Goal: Information Seeking & Learning: Learn about a topic

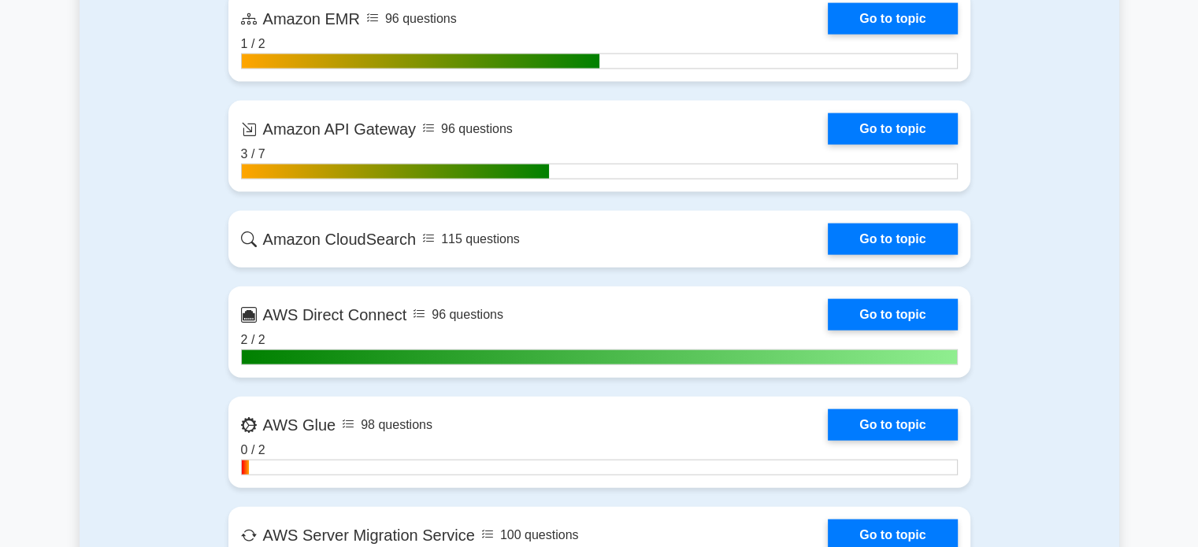
scroll to position [3501, 0]
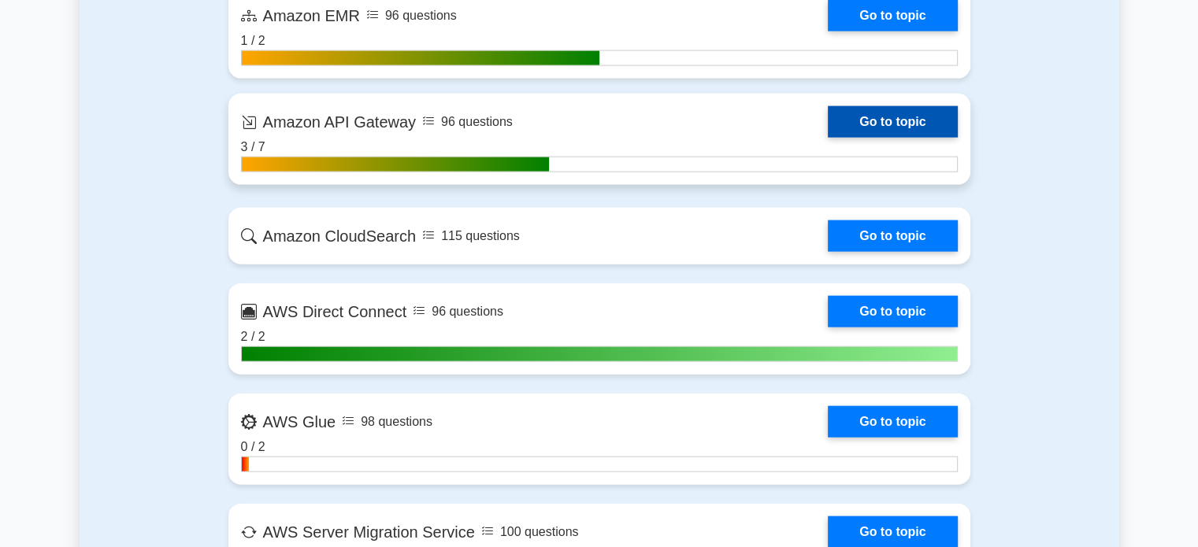
click at [828, 135] on link "Go to topic" at bounding box center [892, 121] width 129 height 31
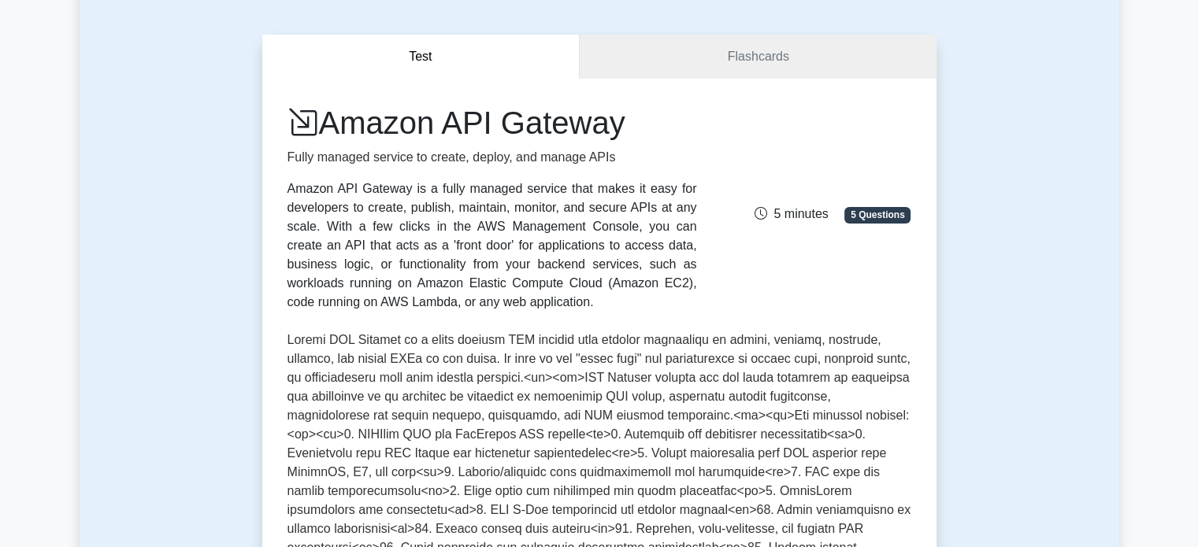
scroll to position [116, 0]
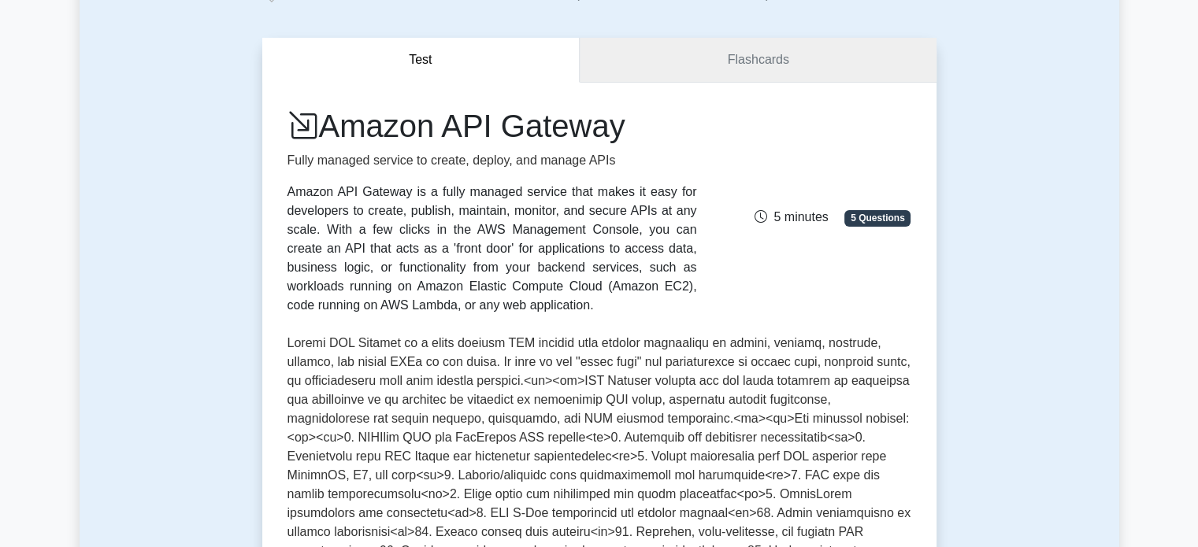
click at [739, 77] on link "Flashcards" at bounding box center [757, 60] width 356 height 45
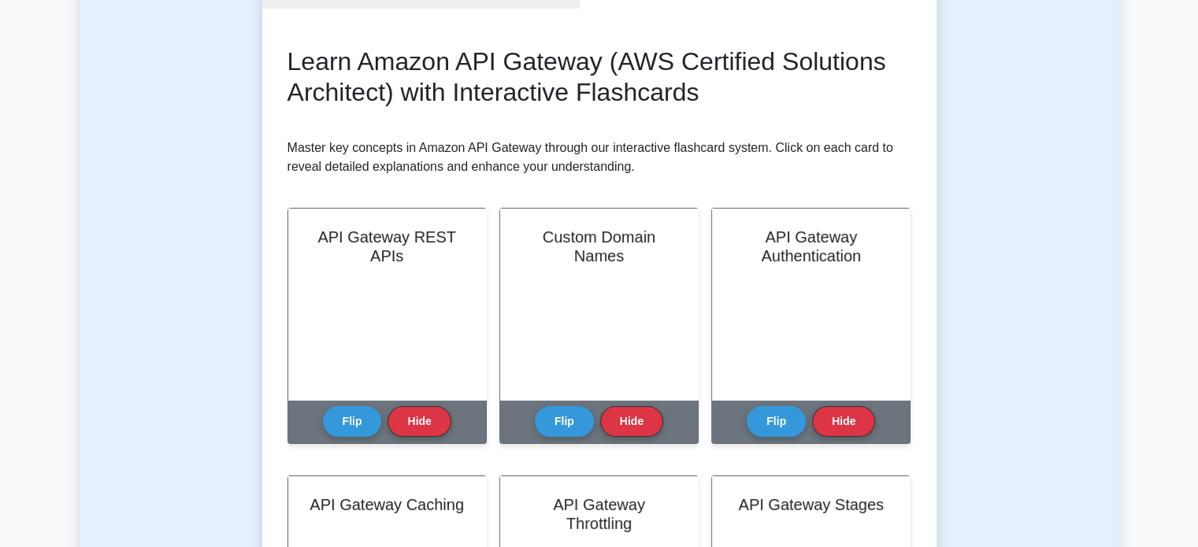
scroll to position [198, 0]
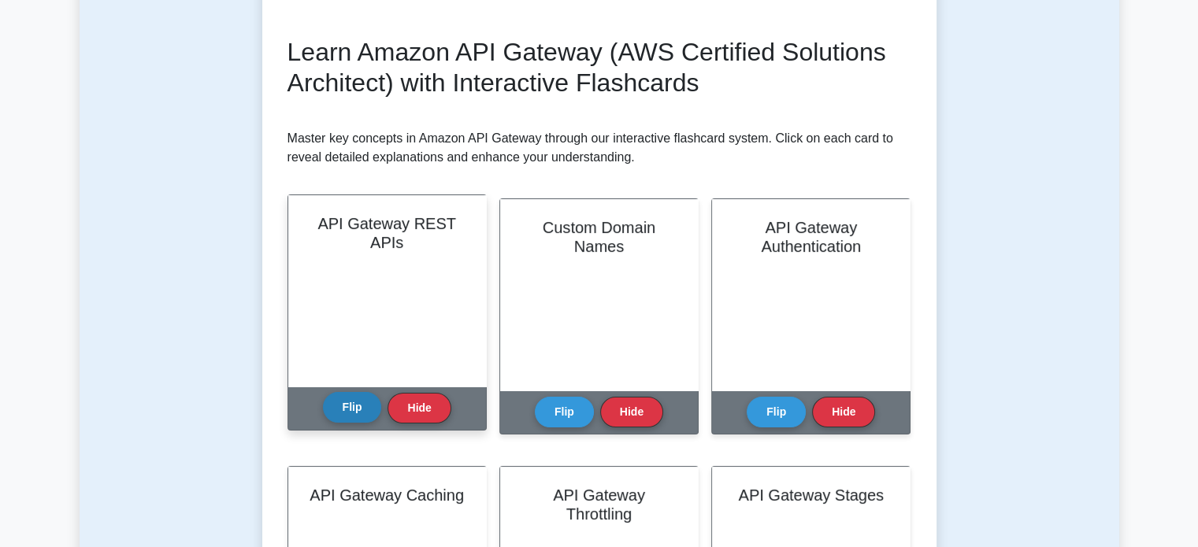
click at [339, 418] on button "Flip" at bounding box center [352, 407] width 59 height 31
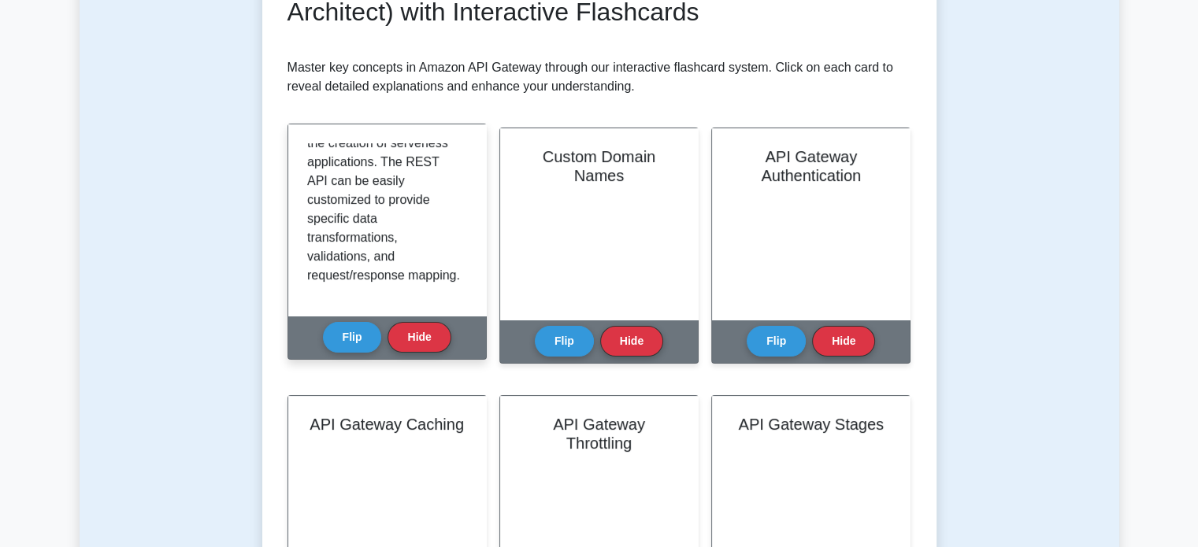
scroll to position [273, 0]
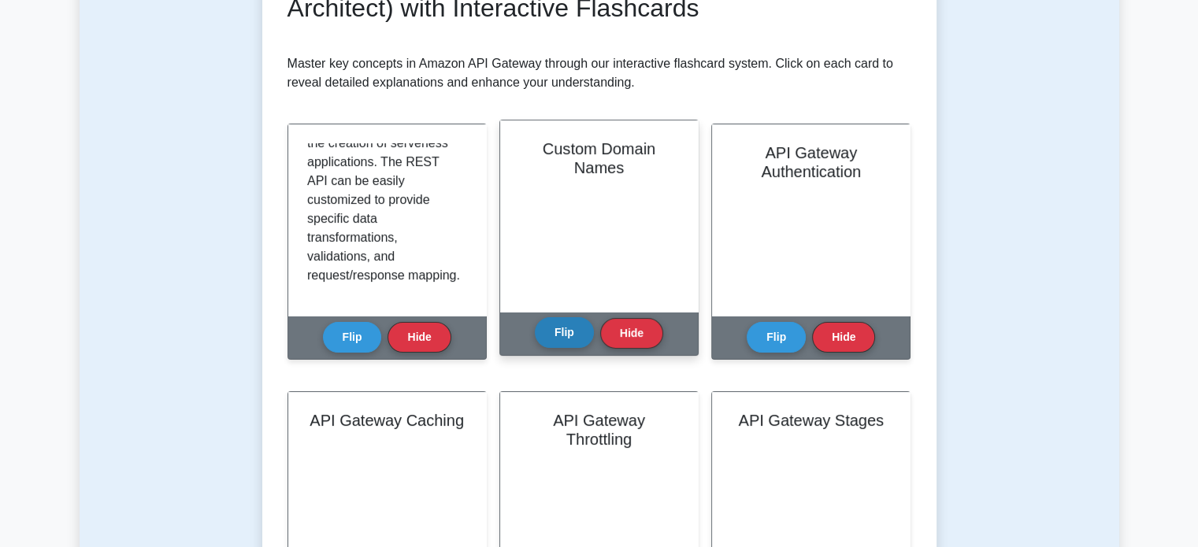
click at [556, 328] on button "Flip" at bounding box center [564, 332] width 59 height 31
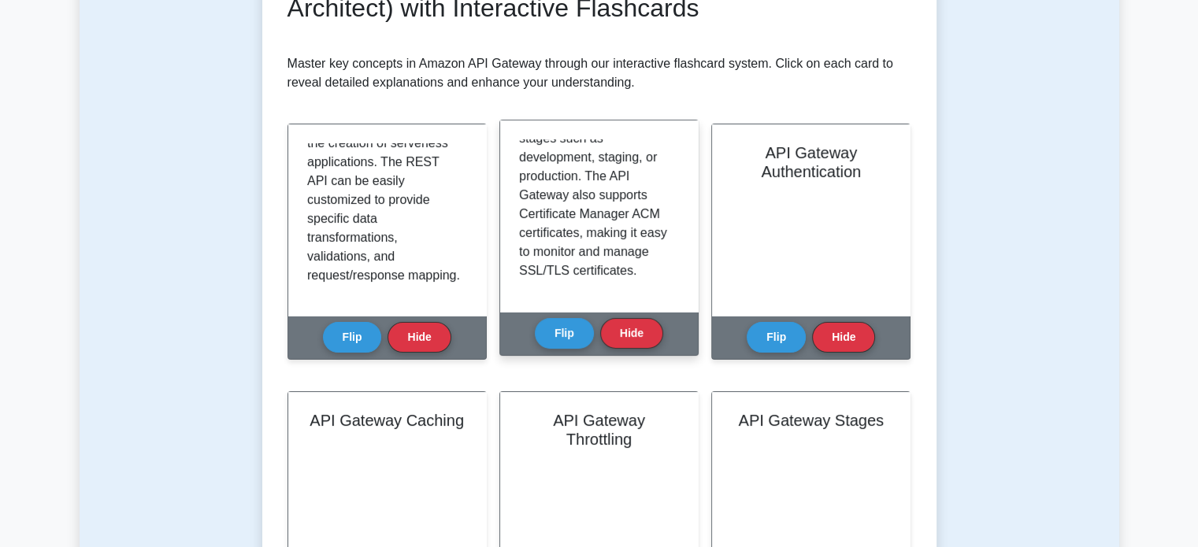
scroll to position [387, 0]
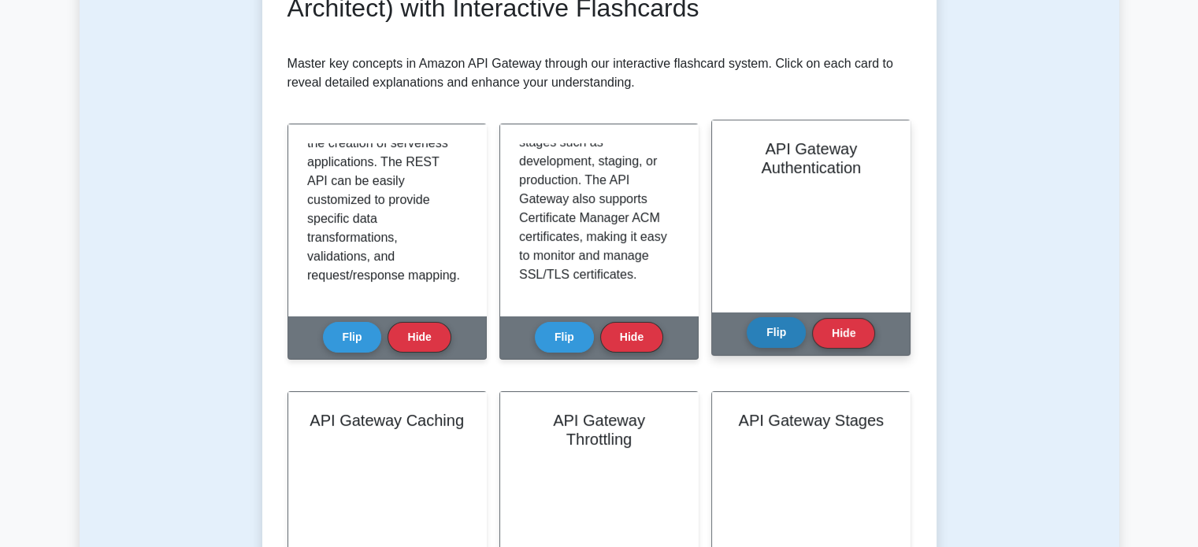
click at [766, 333] on button "Flip" at bounding box center [775, 332] width 59 height 31
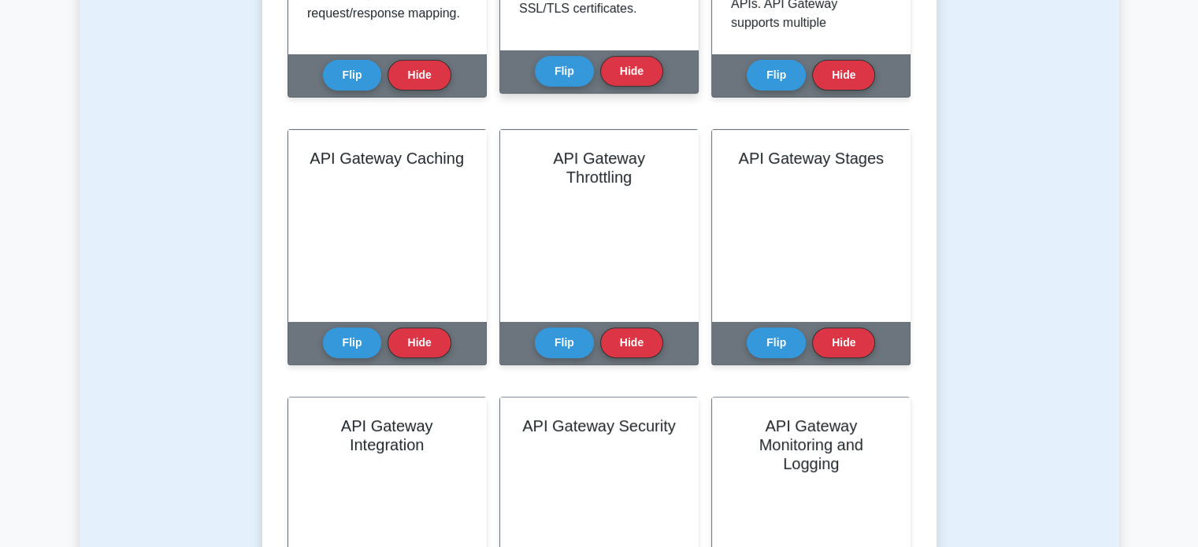
scroll to position [537, 0]
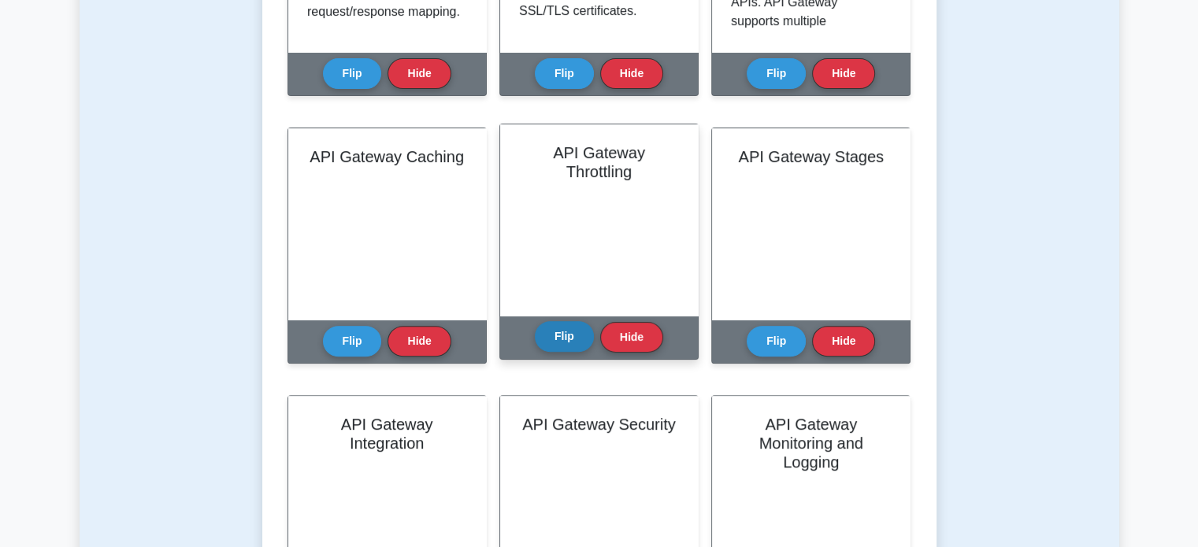
click at [554, 326] on button "Flip" at bounding box center [564, 336] width 59 height 31
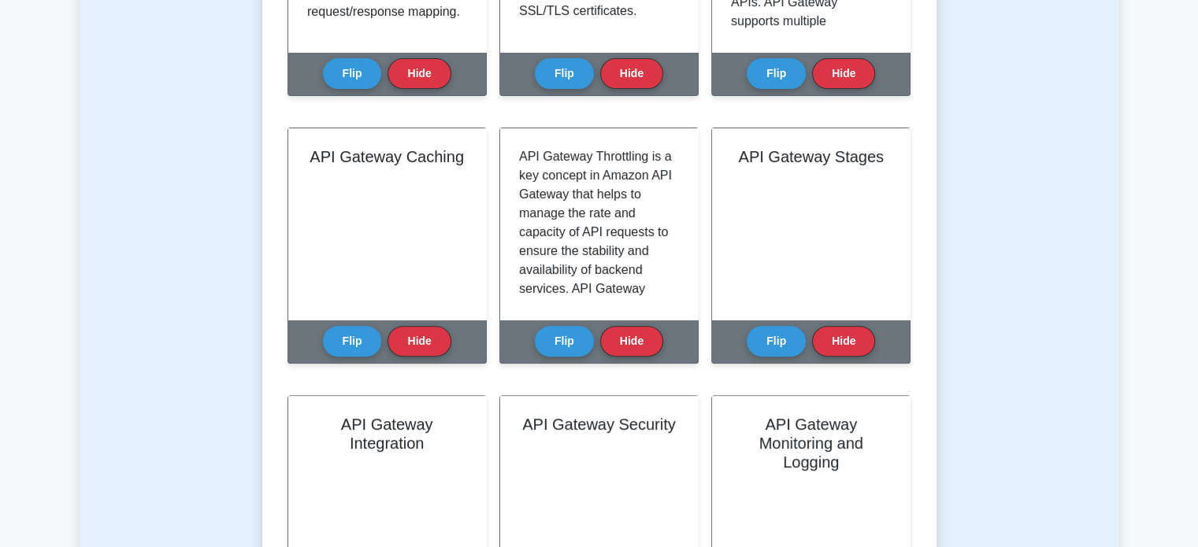
click at [583, 371] on div "API Gateway Throttling Flip Hide" at bounding box center [598, 255] width 199 height 255
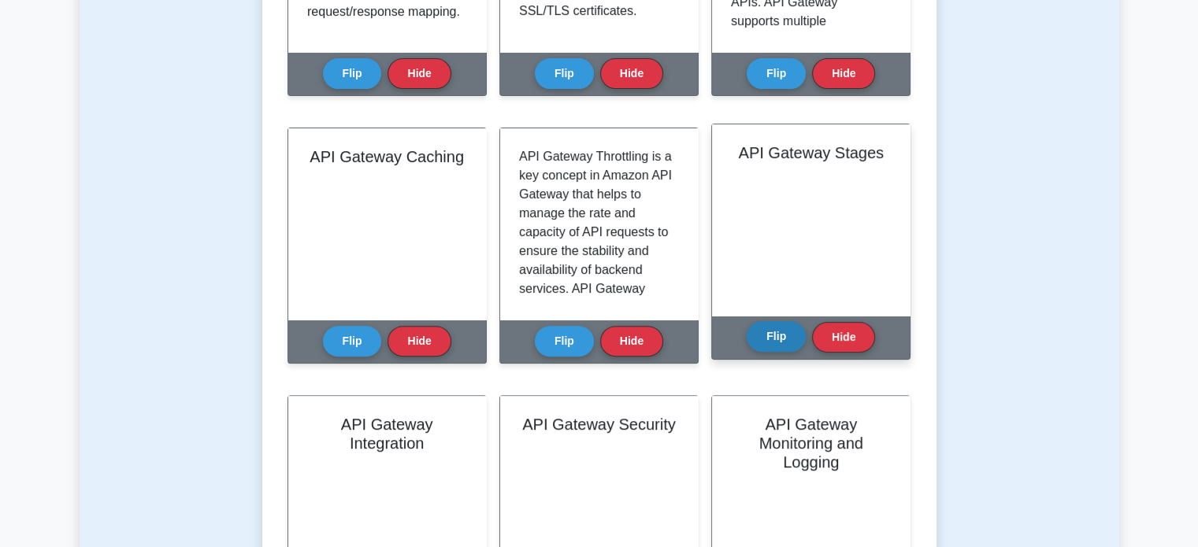
click at [770, 330] on button "Flip" at bounding box center [775, 336] width 59 height 31
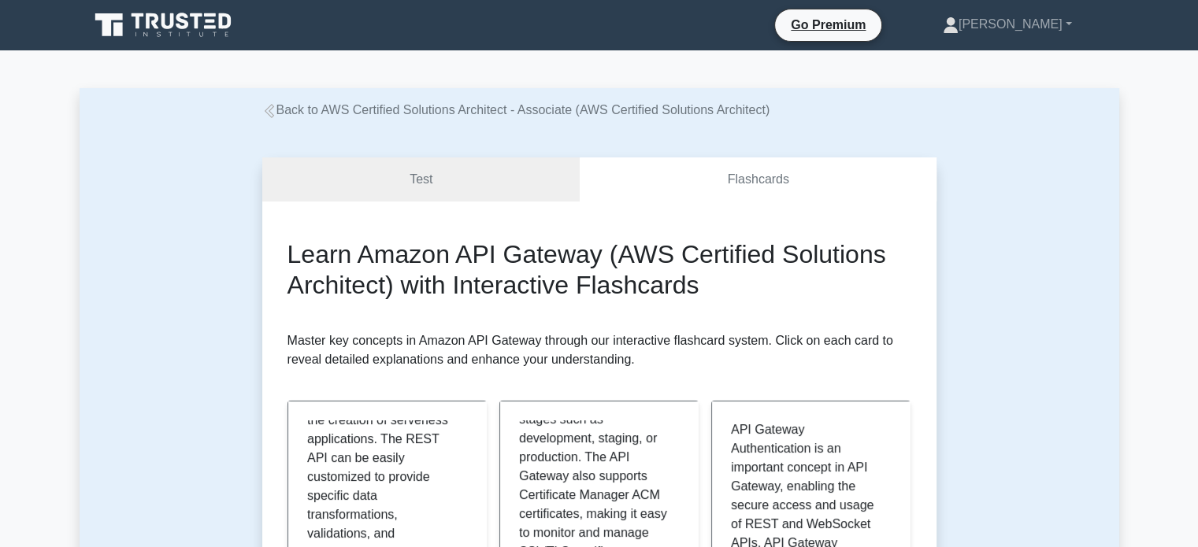
scroll to position [0, 0]
